Goal: Task Accomplishment & Management: Complete application form

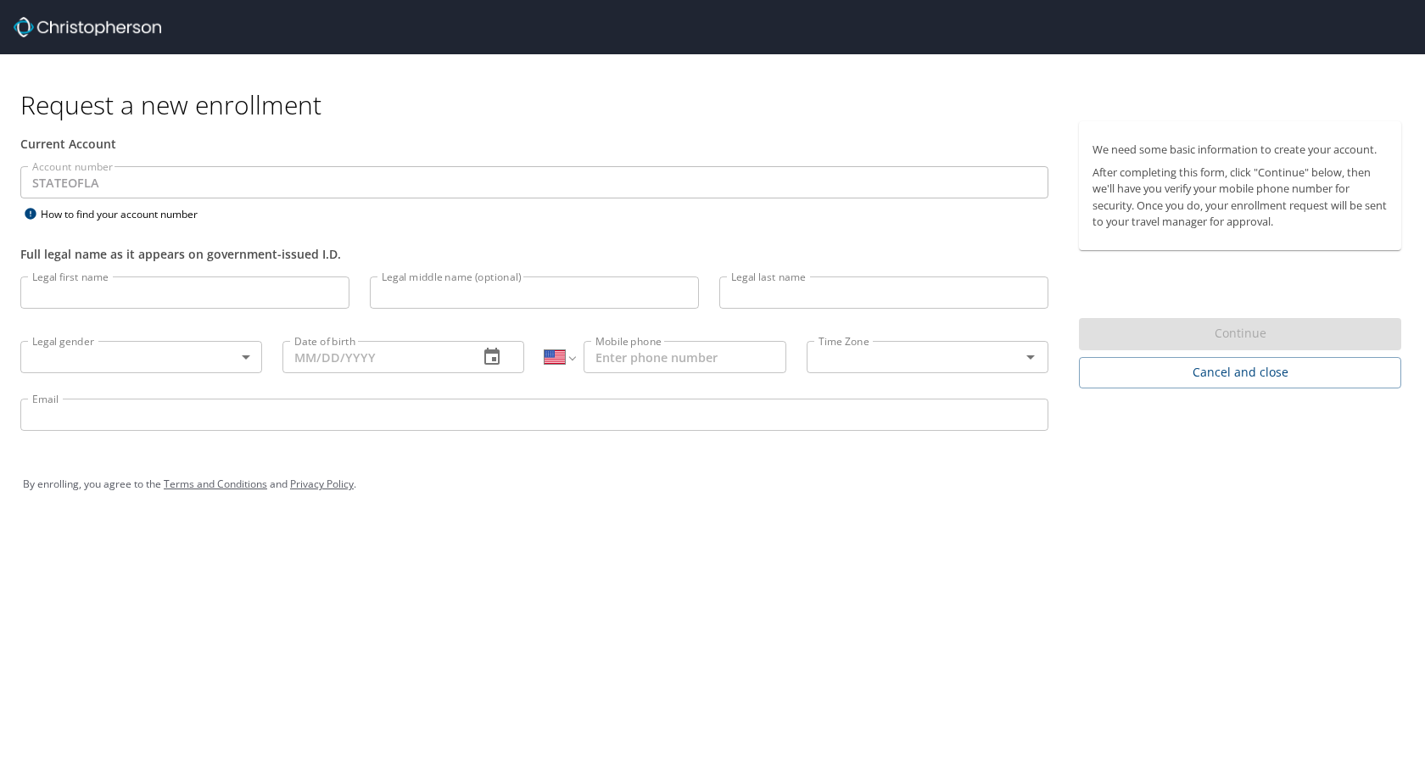
select select "US"
click at [244, 279] on input "Legal first name" at bounding box center [184, 293] width 329 height 32
type input "[PERSON_NAME]"
type input "Goodskey"
type input "[PHONE_NUMBER]"
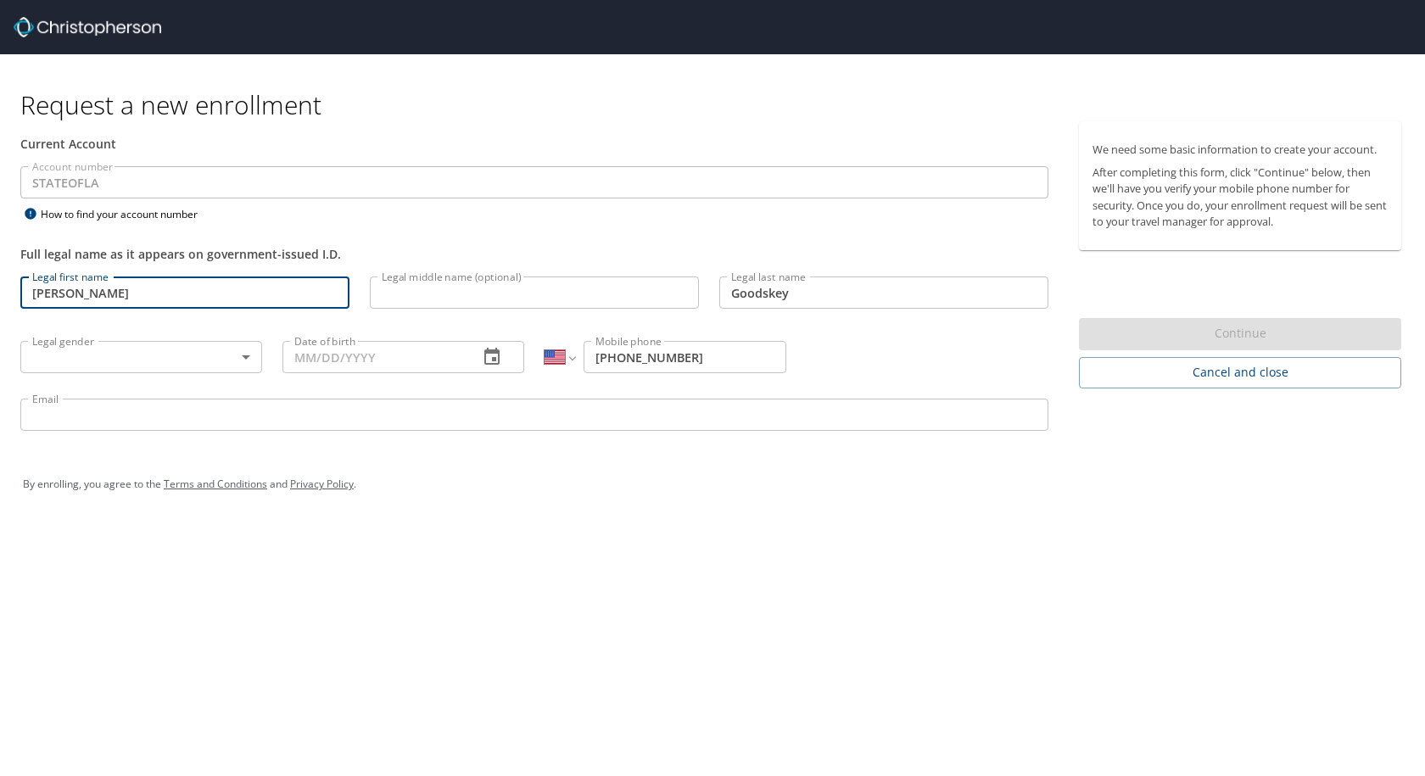
click at [394, 294] on input "Legal middle name (optional)" at bounding box center [534, 293] width 329 height 32
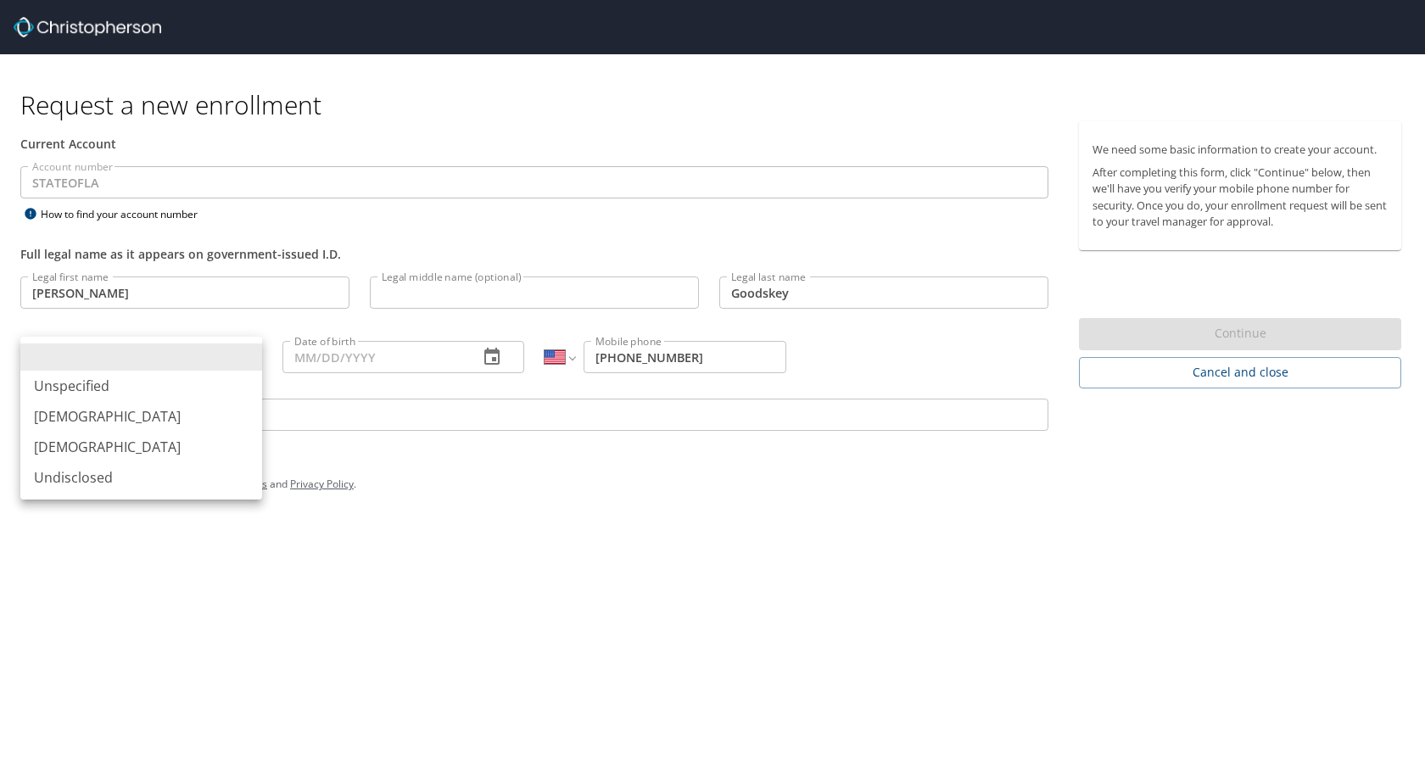
click at [216, 354] on body "Request a new enrollment Current Account Account number STATEOFLA Account numbe…" at bounding box center [712, 388] width 1425 height 776
click at [206, 448] on li "[DEMOGRAPHIC_DATA]" at bounding box center [141, 447] width 242 height 31
type input "[DEMOGRAPHIC_DATA]"
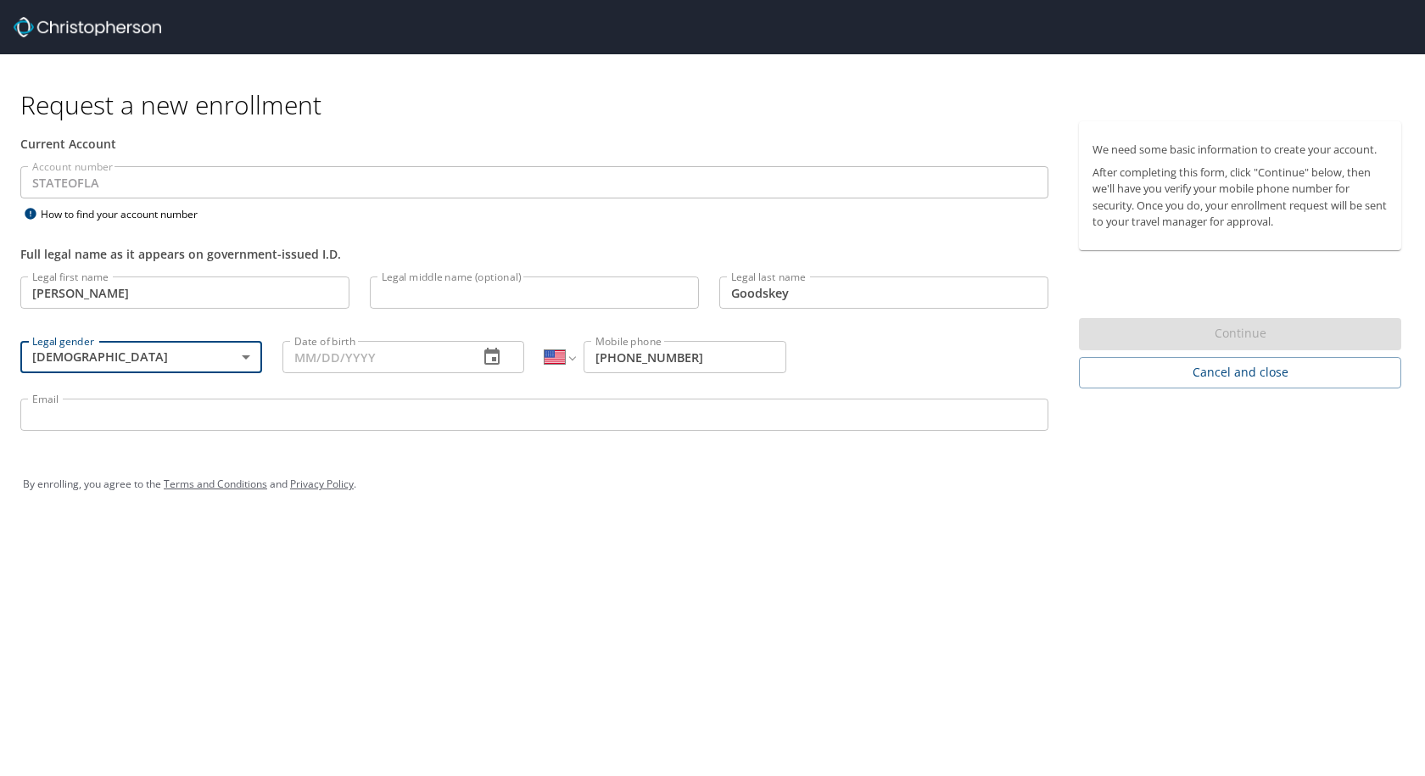
click at [403, 364] on input "Date of birth" at bounding box center [374, 357] width 182 height 32
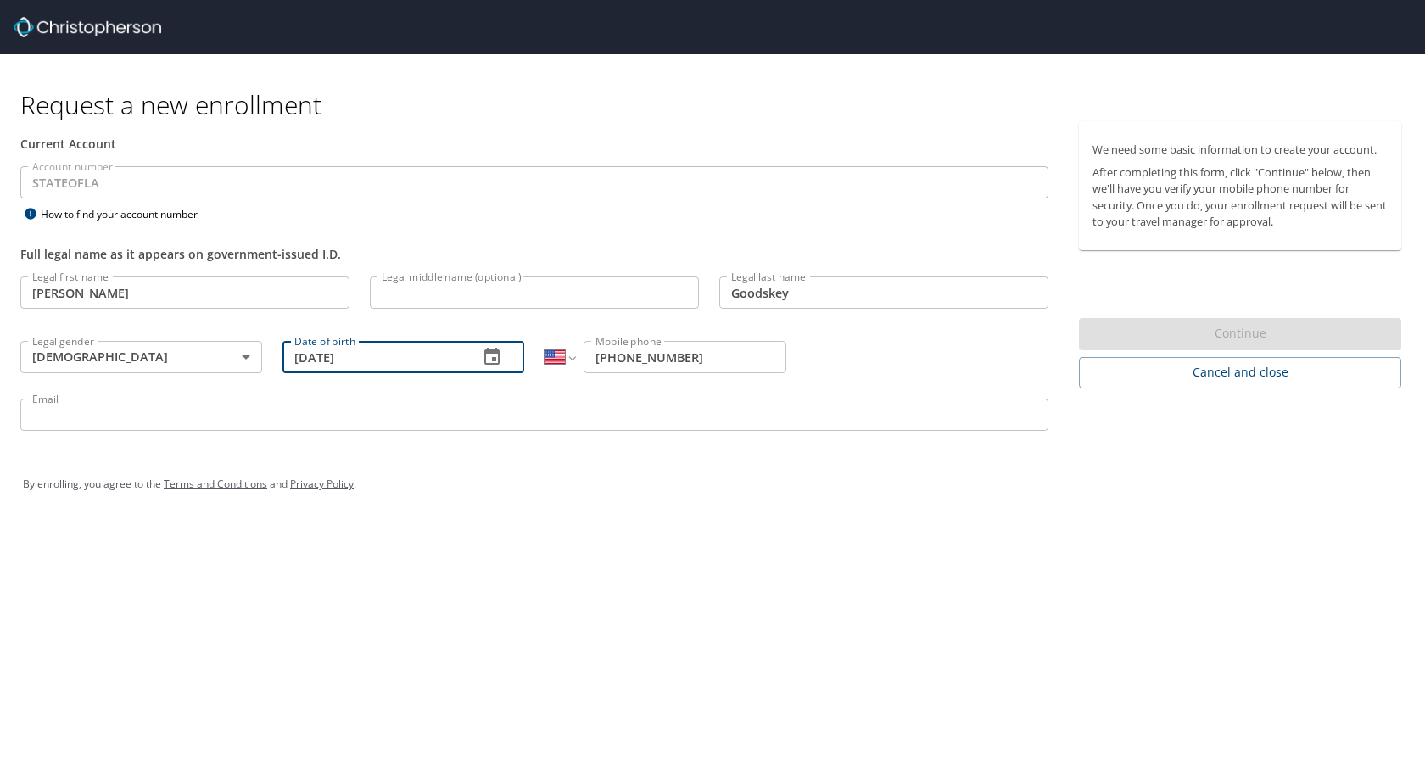
type input "[DATE]"
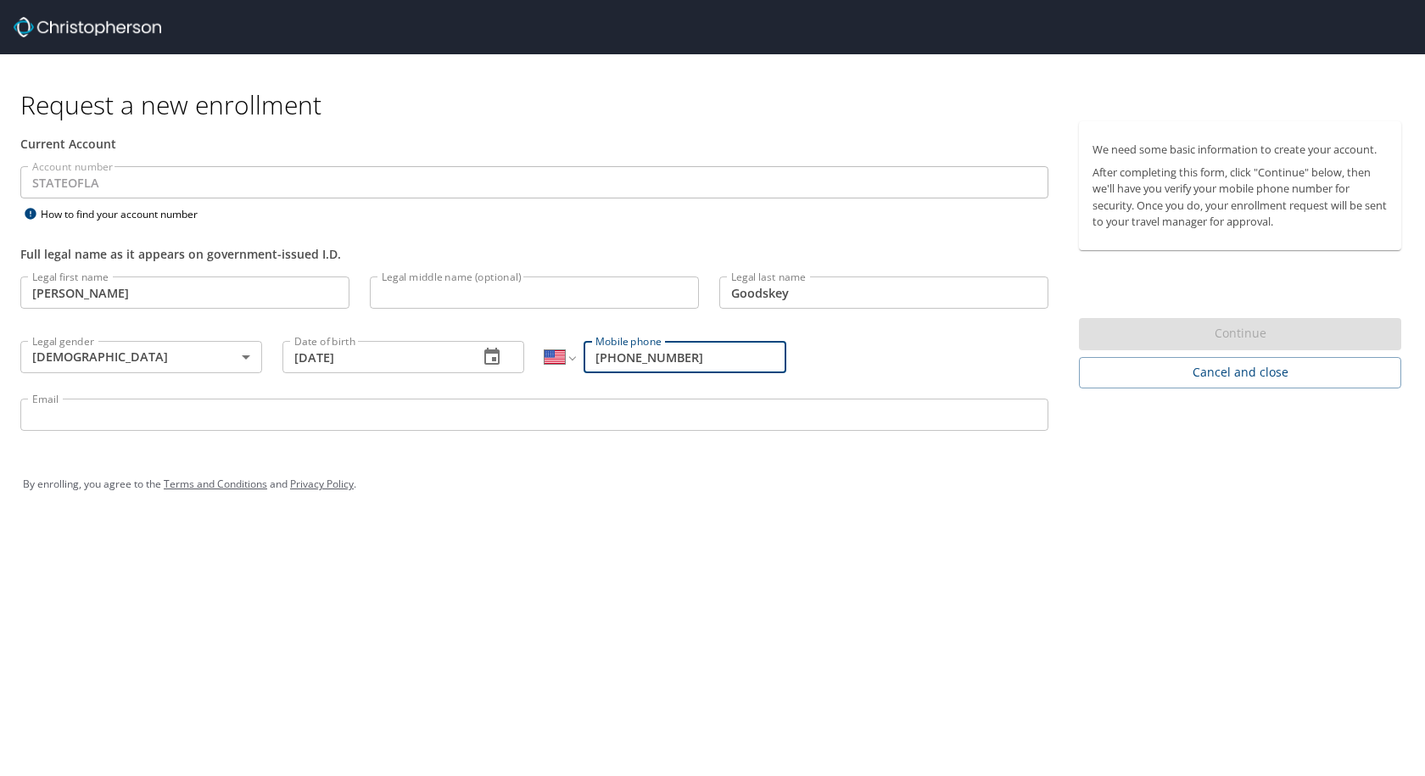
drag, startPoint x: 745, startPoint y: 367, endPoint x: 411, endPoint y: 355, distance: 334.5
click at [411, 355] on div "Legal first name Paige Legal first name Legal middle name (optional) Legal midd…" at bounding box center [534, 356] width 1049 height 180
click at [805, 354] on div "Legal first name Paige Legal first name Legal middle name (optional) Legal midd…" at bounding box center [534, 356] width 1049 height 180
drag, startPoint x: 716, startPoint y: 354, endPoint x: 480, endPoint y: 359, distance: 235.9
click at [480, 359] on div "Legal first name Paige Legal first name Legal middle name (optional) Legal midd…" at bounding box center [534, 356] width 1049 height 180
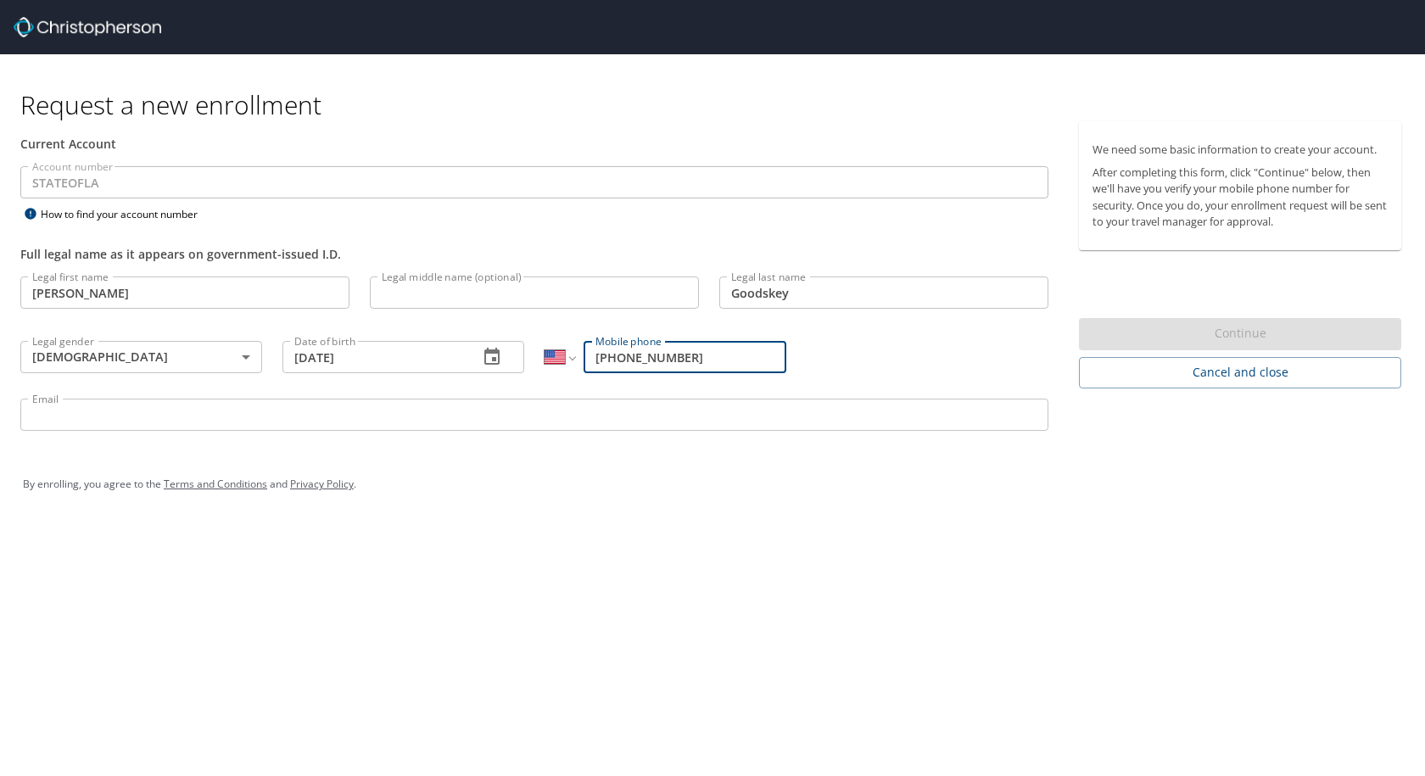
type input "(318) 675-6126"
drag, startPoint x: 733, startPoint y: 422, endPoint x: 720, endPoint y: 418, distance: 13.4
click at [733, 422] on input "Email" at bounding box center [534, 415] width 1028 height 32
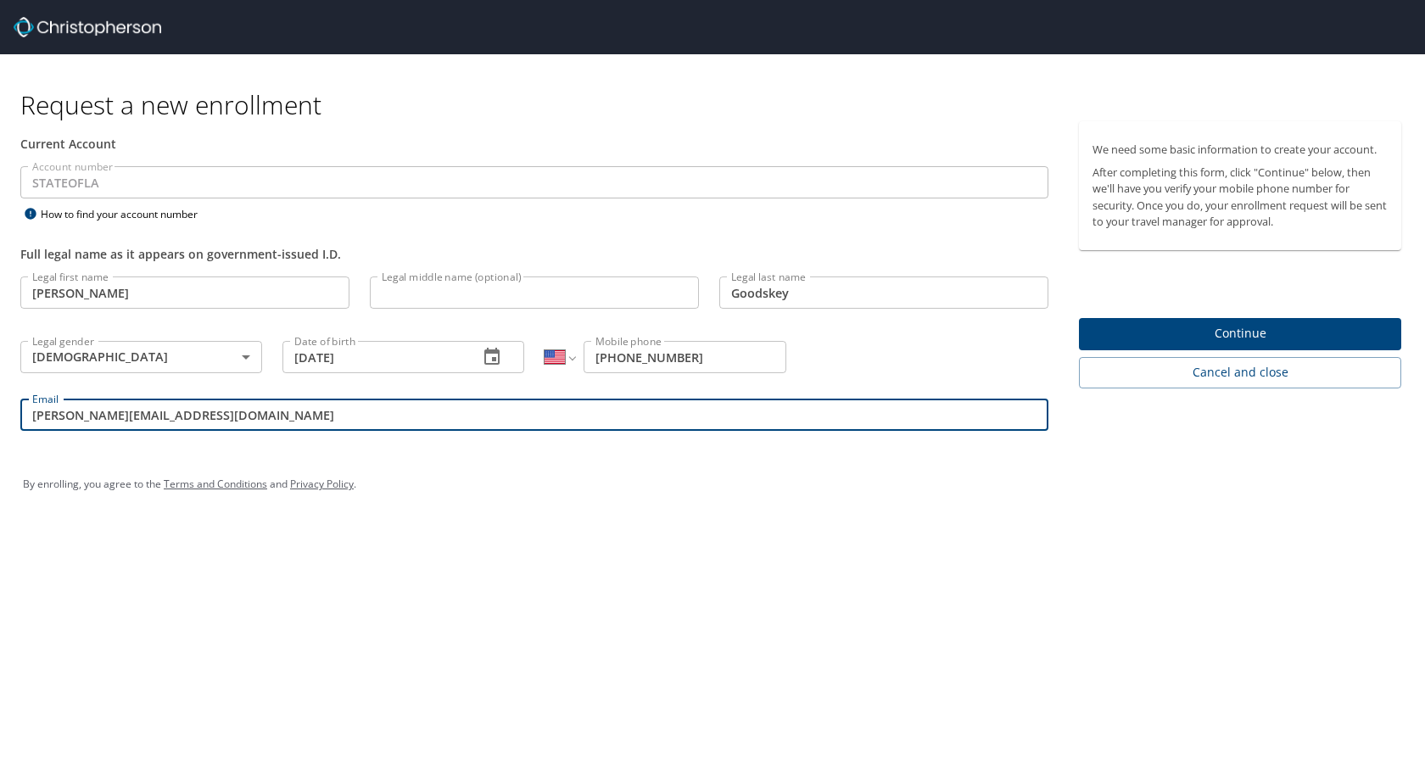
type input "paige.goodskey@lsuhs.edu"
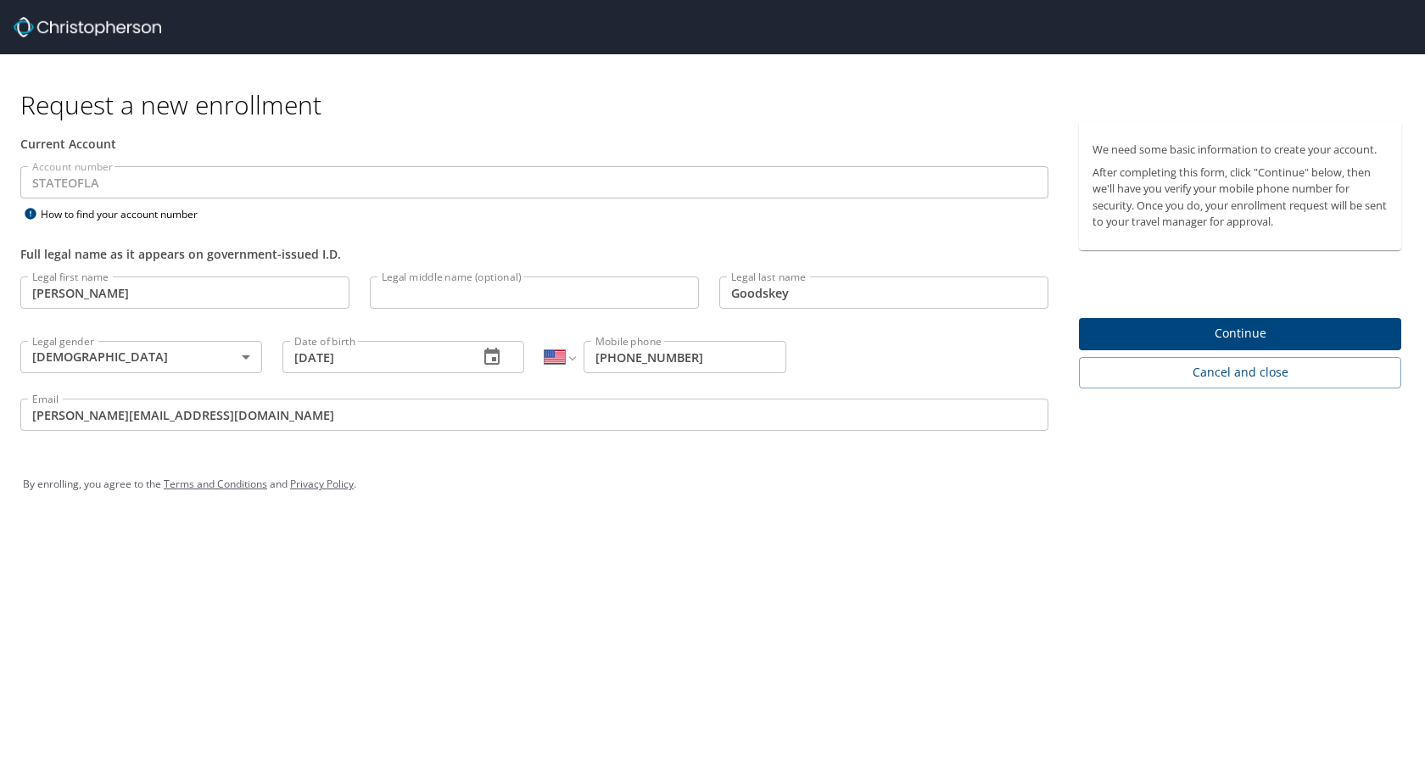
click at [662, 434] on p at bounding box center [534, 433] width 1028 height 5
click at [1277, 327] on span "Continue" at bounding box center [1240, 333] width 295 height 21
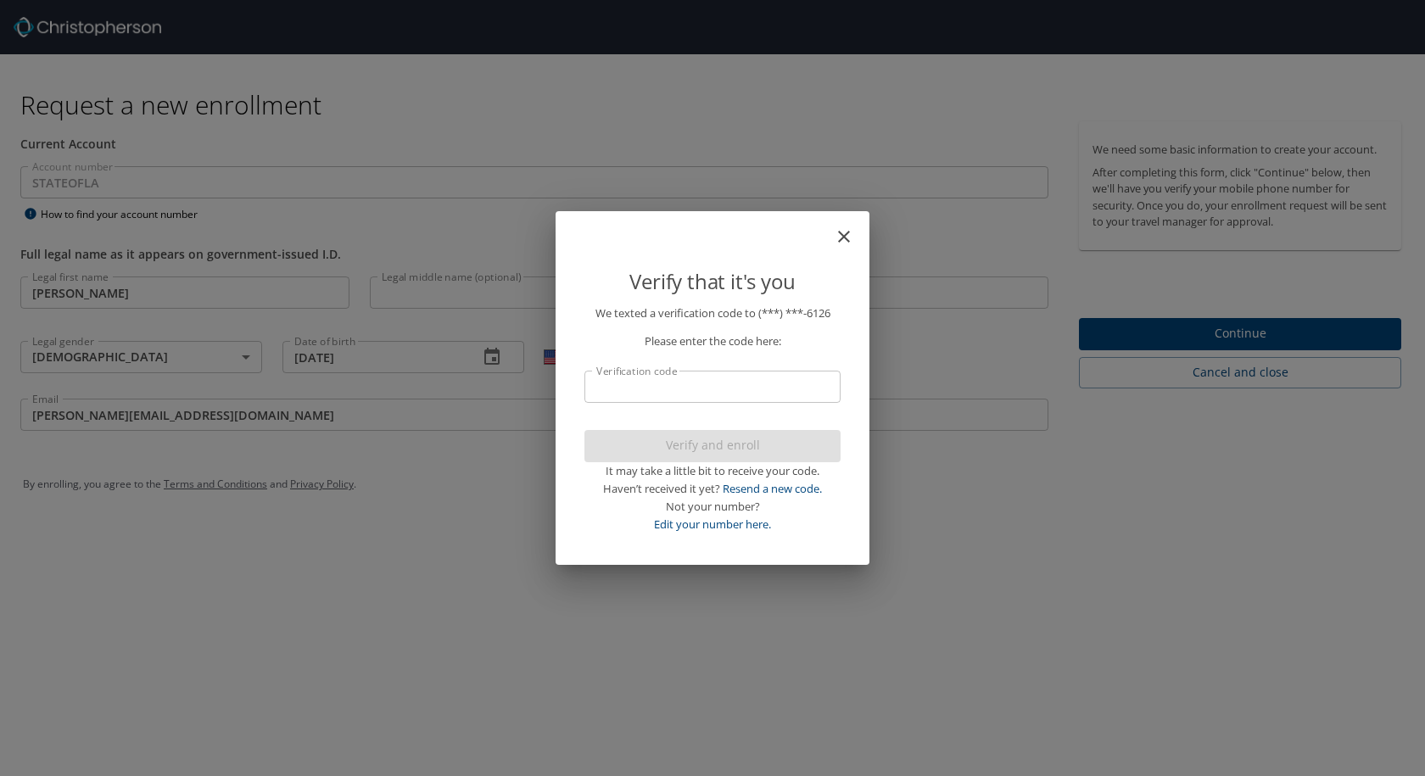
click at [730, 393] on input "Verification code" at bounding box center [713, 387] width 256 height 32
click at [720, 529] on link "Edit your number here." at bounding box center [712, 524] width 117 height 15
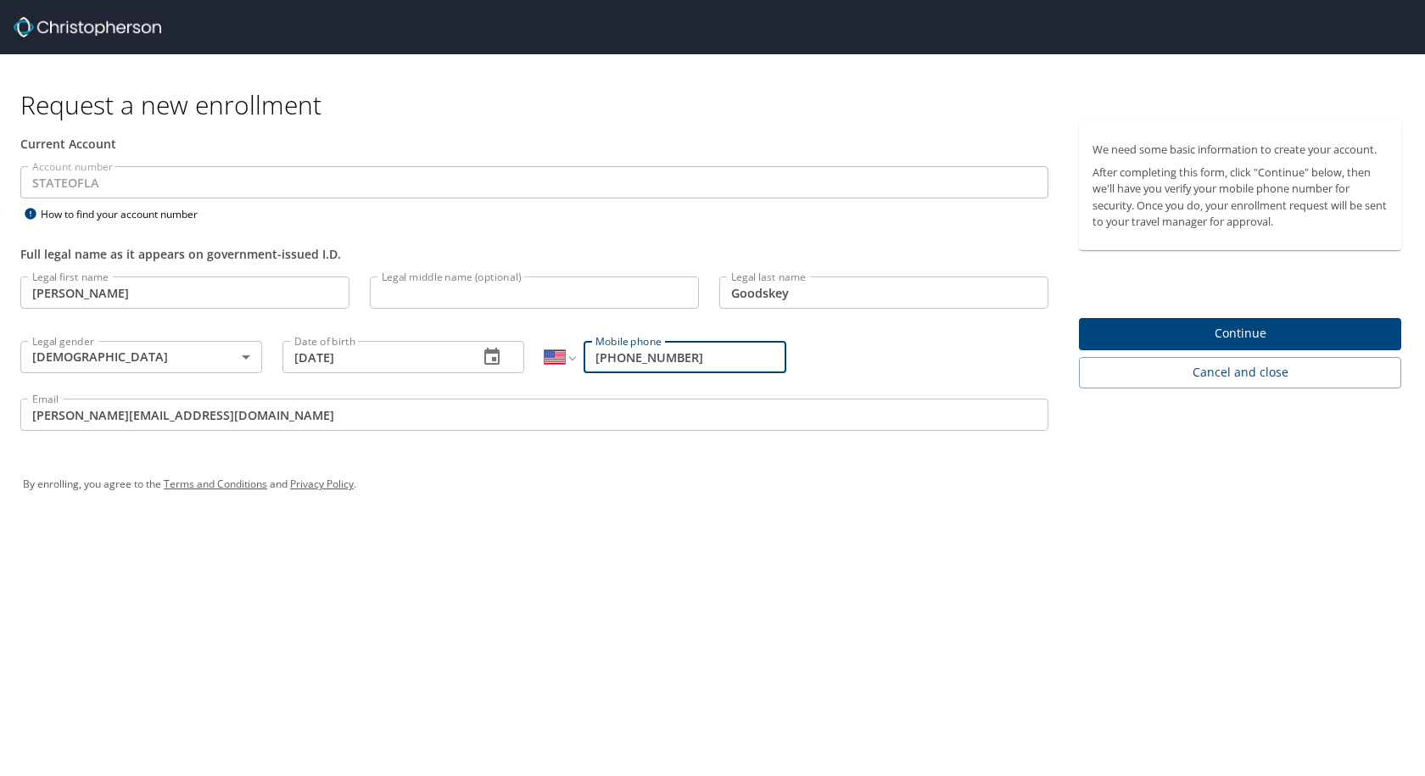
drag, startPoint x: 708, startPoint y: 355, endPoint x: 360, endPoint y: 363, distance: 348.8
click at [360, 363] on div "Legal first name Paige Legal first name Legal middle name (optional) Legal midd…" at bounding box center [534, 356] width 1049 height 180
type input "[PHONE_NUMBER]"
click at [841, 603] on div "Request a new enrollment Current Account Account number STATEOFLA Account numbe…" at bounding box center [712, 388] width 1425 height 776
click at [1266, 339] on span "Continue" at bounding box center [1240, 333] width 295 height 21
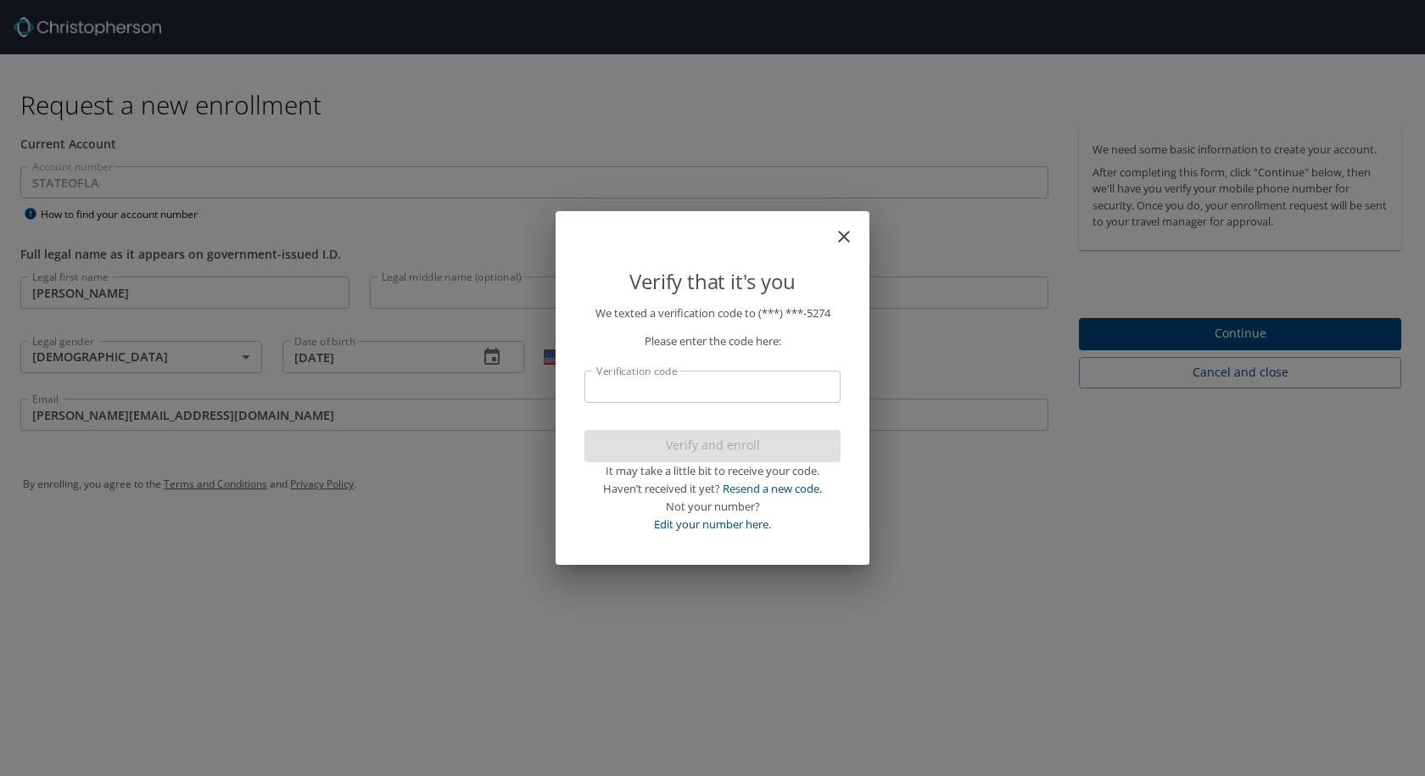
click at [734, 373] on input "Verification code" at bounding box center [713, 387] width 256 height 32
type input "352221"
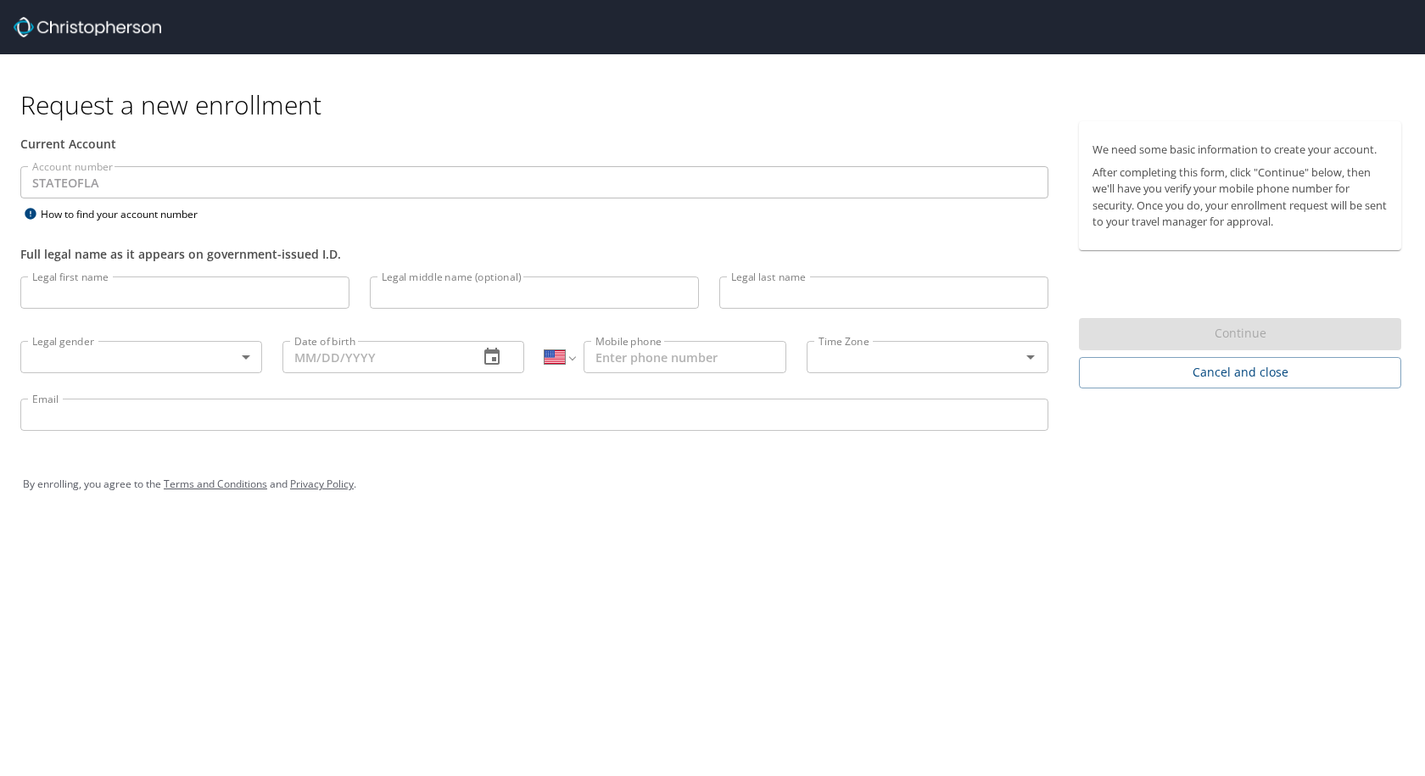
select select "US"
click at [199, 301] on input "Legal first name" at bounding box center [184, 293] width 329 height 32
type input "[PERSON_NAME]"
type input "Goodskey"
type input "[PHONE_NUMBER]"
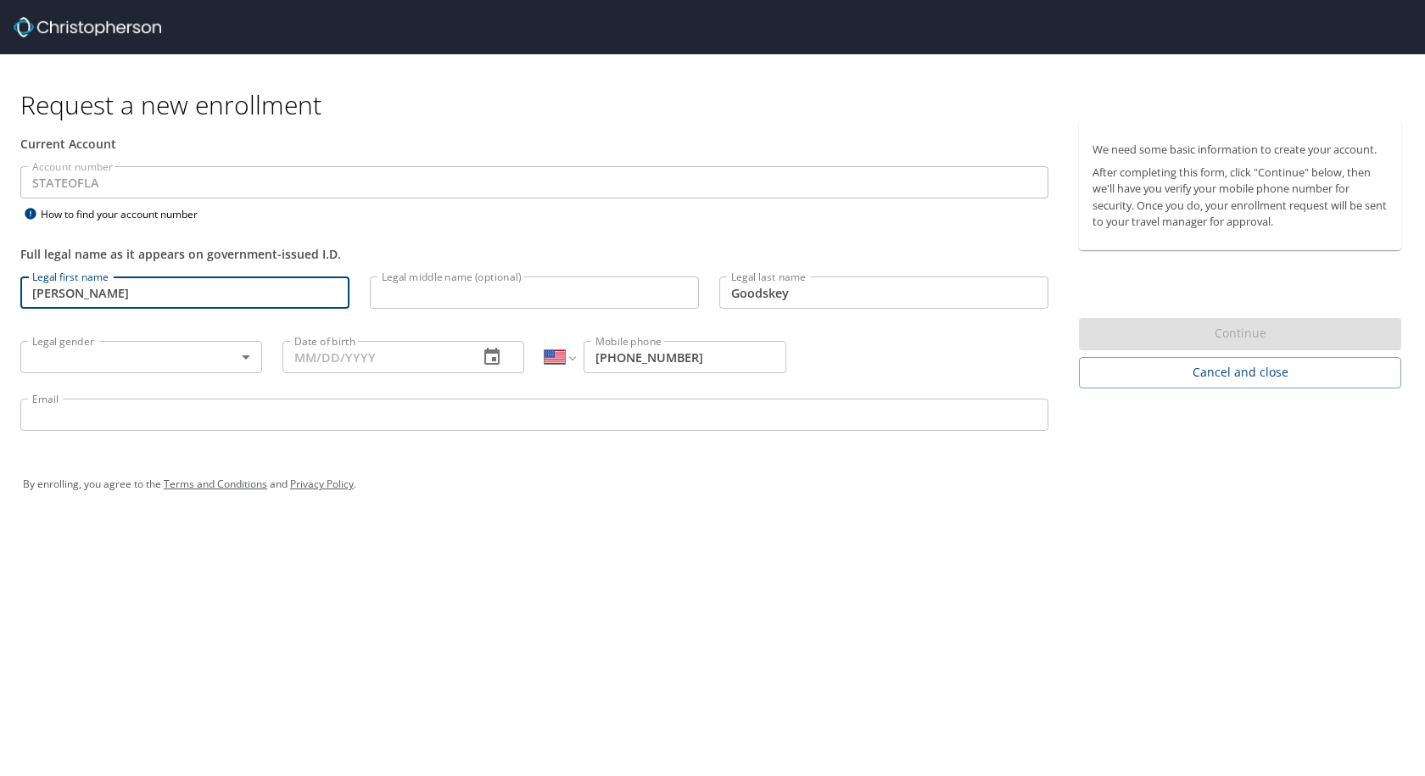
click at [585, 293] on input "Legal middle name (optional)" at bounding box center [534, 293] width 329 height 32
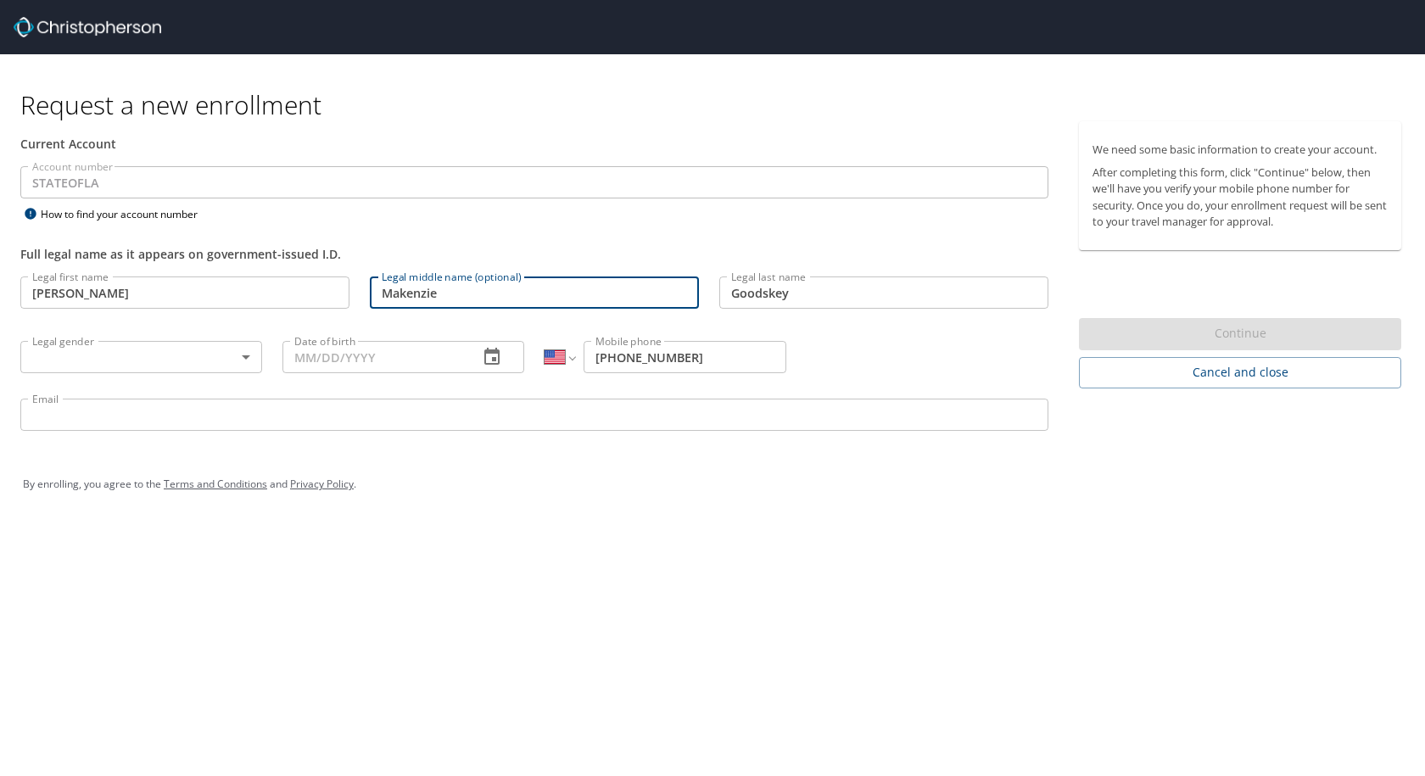
type input "Makenzie"
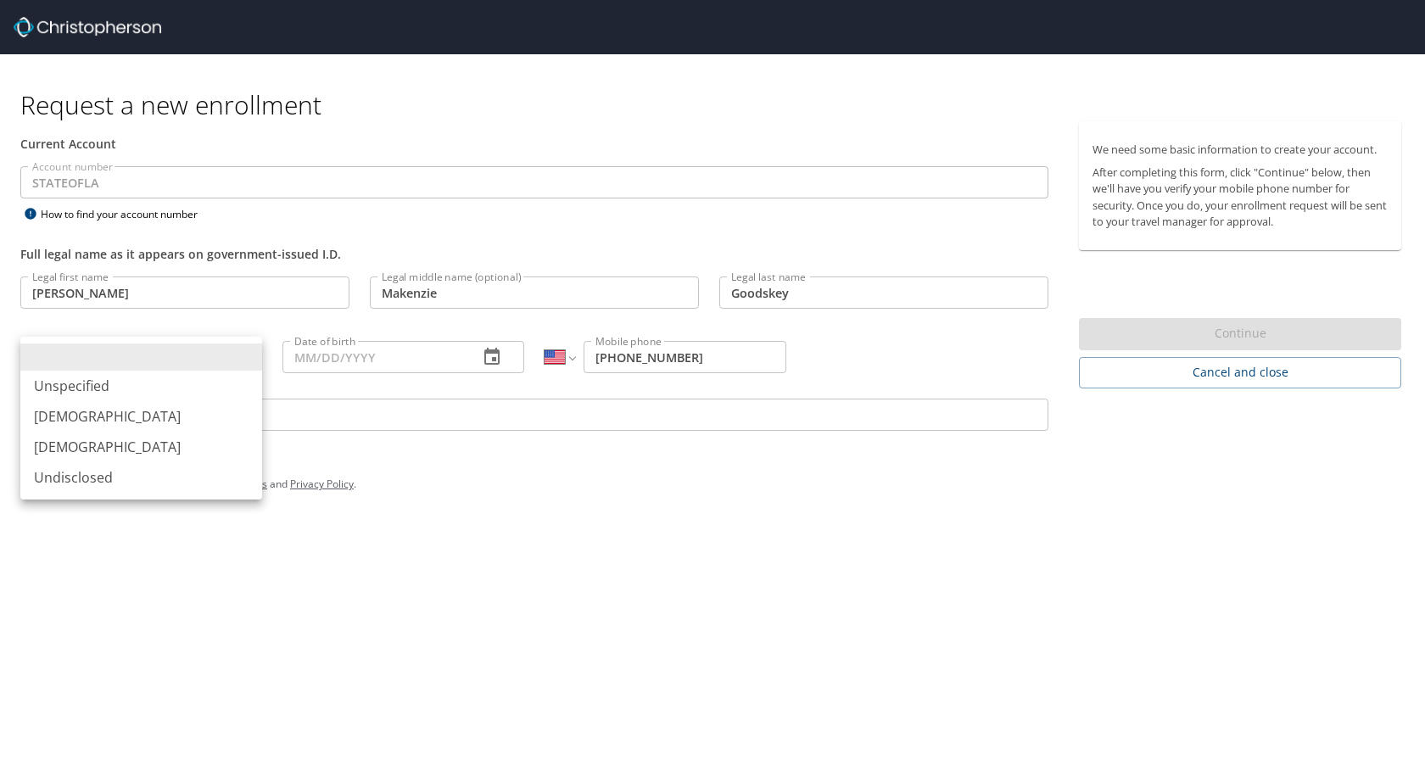
click at [129, 350] on body "Request a new enrollment Current Account Account number STATEOFLA Account numbe…" at bounding box center [712, 388] width 1425 height 776
click at [127, 445] on li "[DEMOGRAPHIC_DATA]" at bounding box center [141, 447] width 242 height 31
type input "[DEMOGRAPHIC_DATA]"
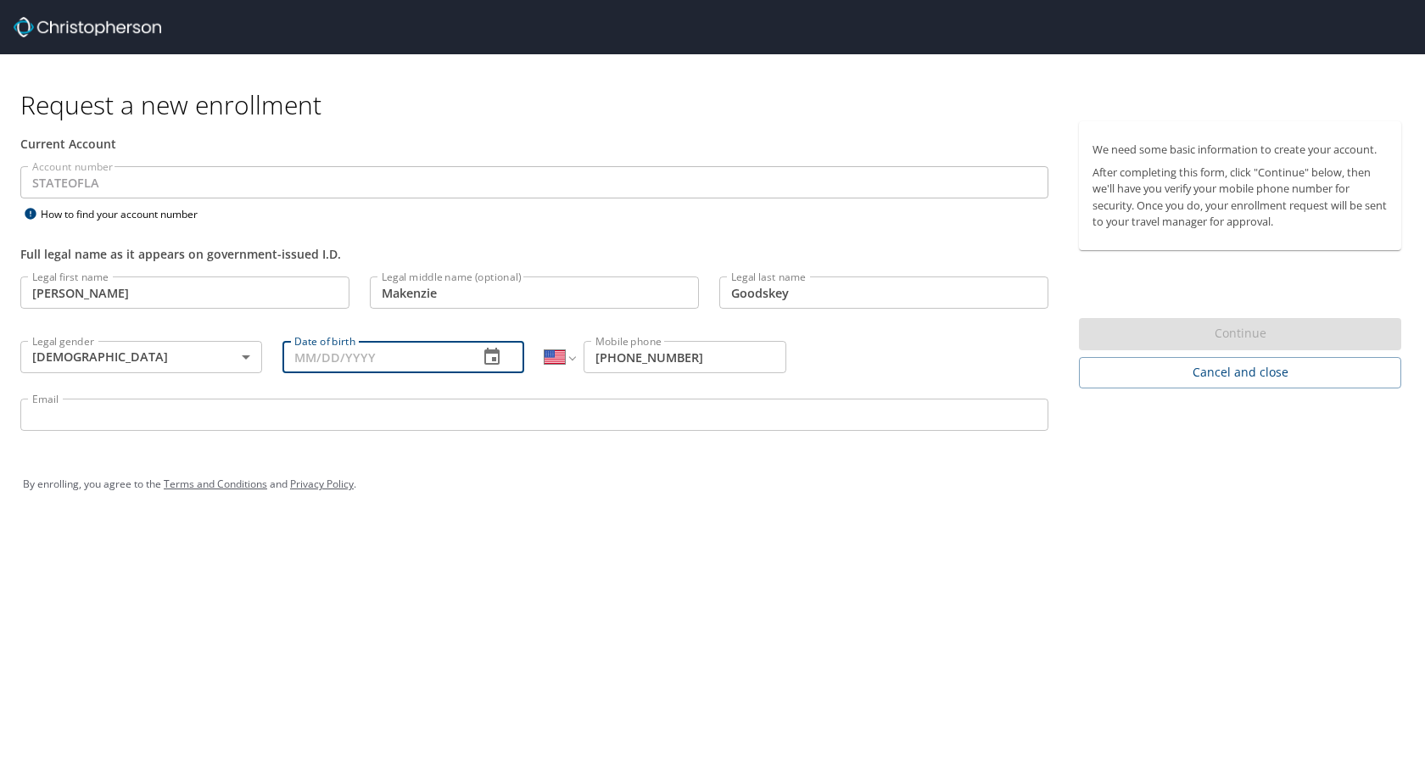
click at [372, 361] on input "Date of birth" at bounding box center [374, 357] width 182 height 32
type input "[DATE]"
click at [351, 411] on input "Email" at bounding box center [534, 415] width 1028 height 32
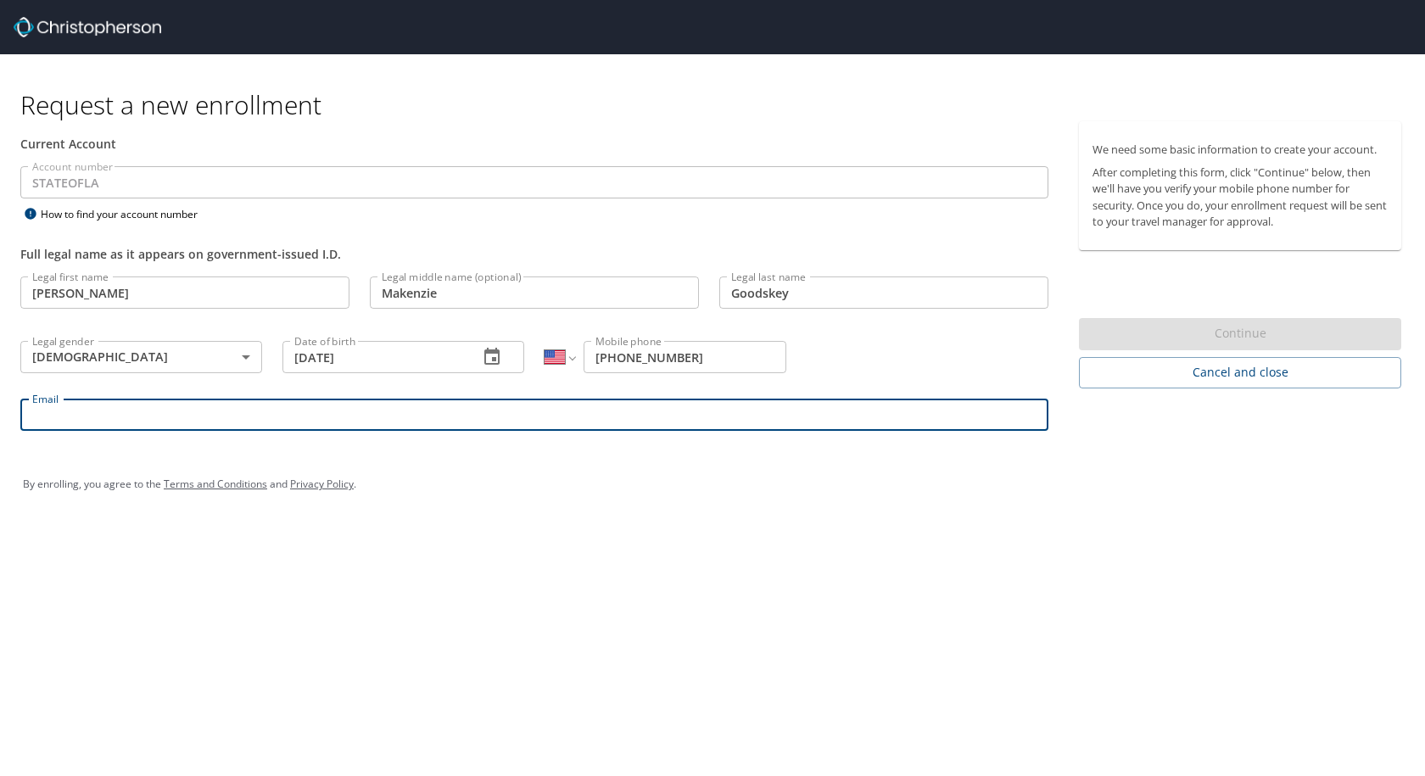
type input "[PERSON_NAME][EMAIL_ADDRESS][DOMAIN_NAME]"
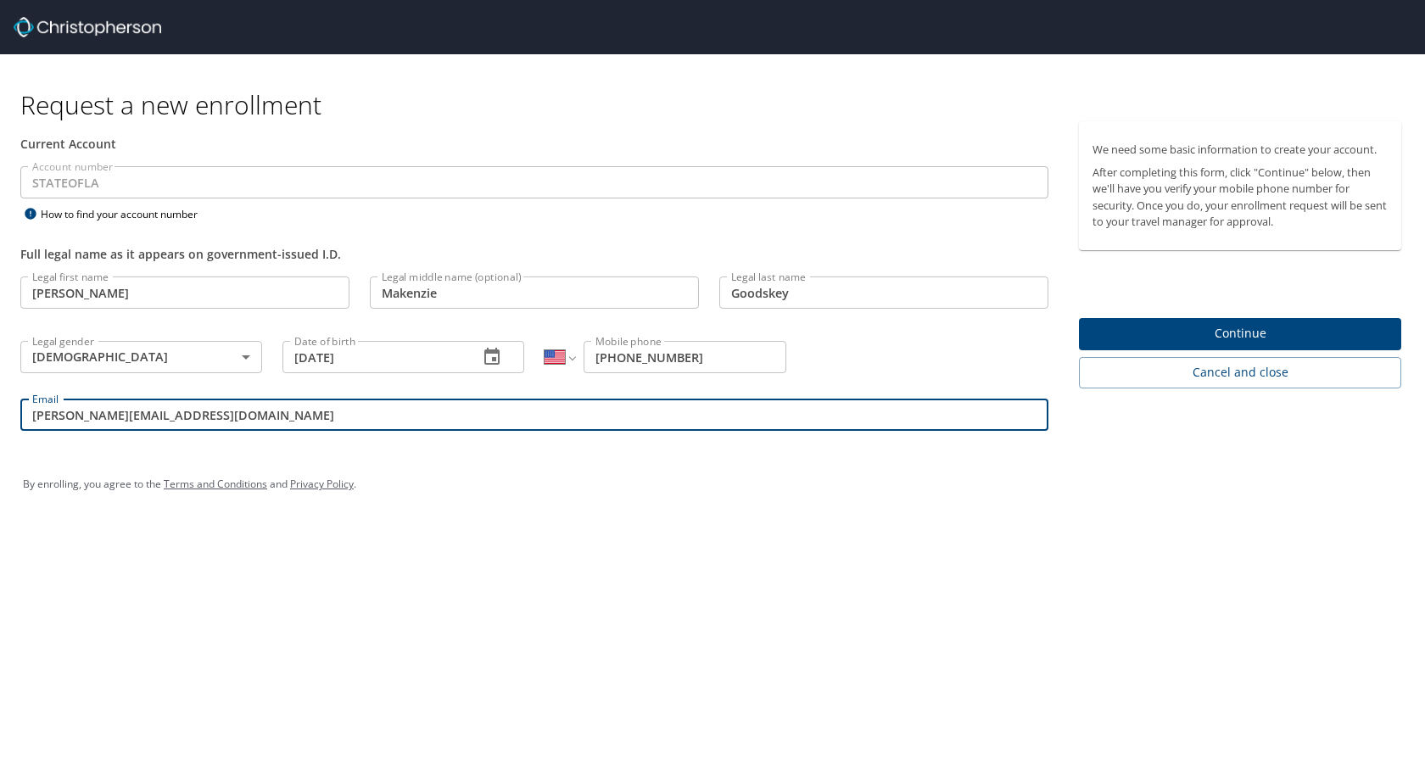
click at [1288, 342] on span "Continue" at bounding box center [1240, 333] width 295 height 21
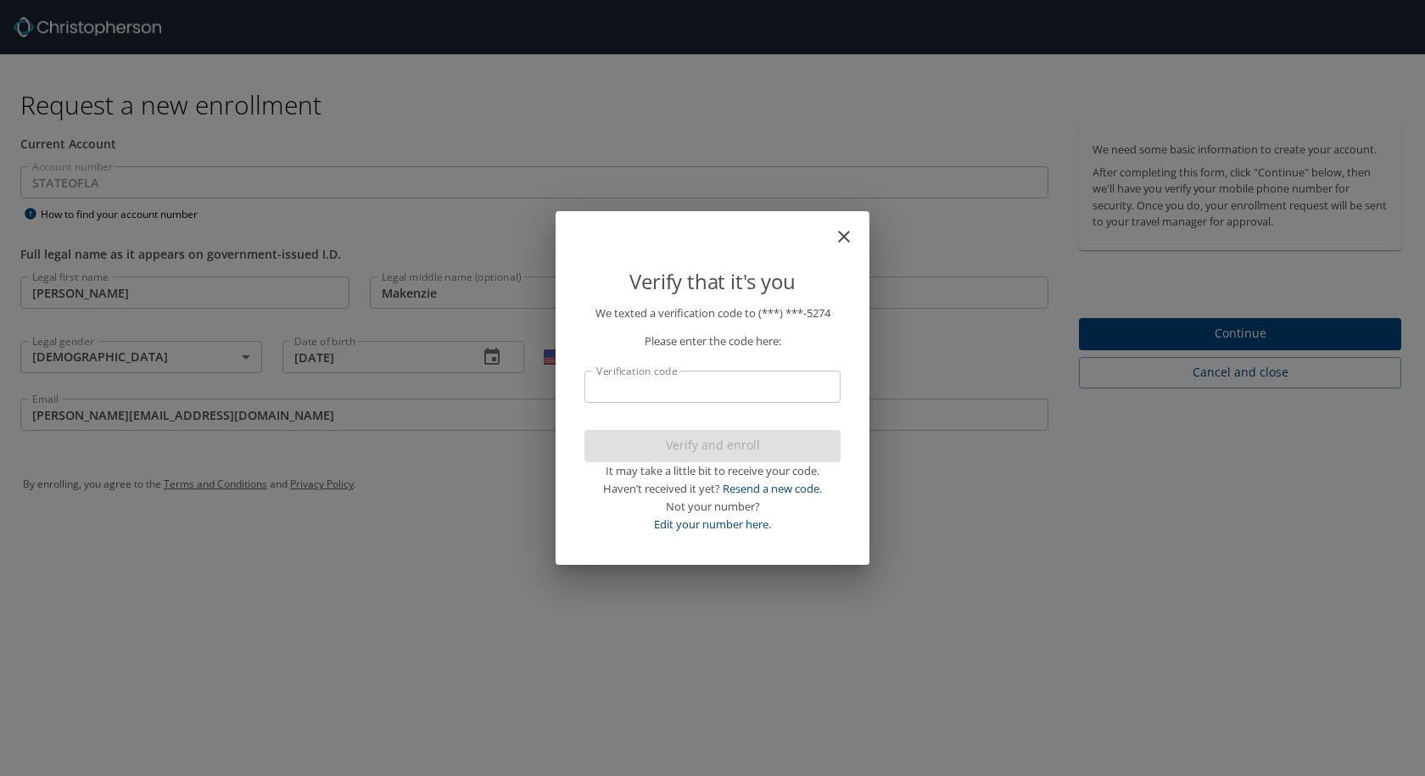
click at [777, 378] on input "Verification code" at bounding box center [713, 387] width 256 height 32
type input "96"
